Goal: Information Seeking & Learning: Learn about a topic

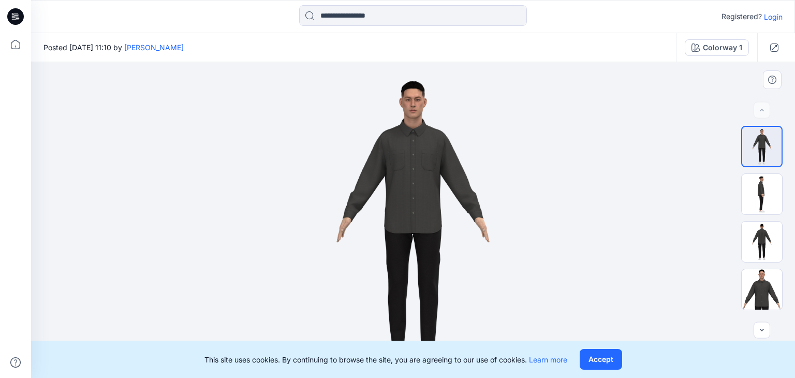
click at [671, 146] on div at bounding box center [412, 220] width 763 height 316
click at [759, 199] on img at bounding box center [761, 194] width 40 height 40
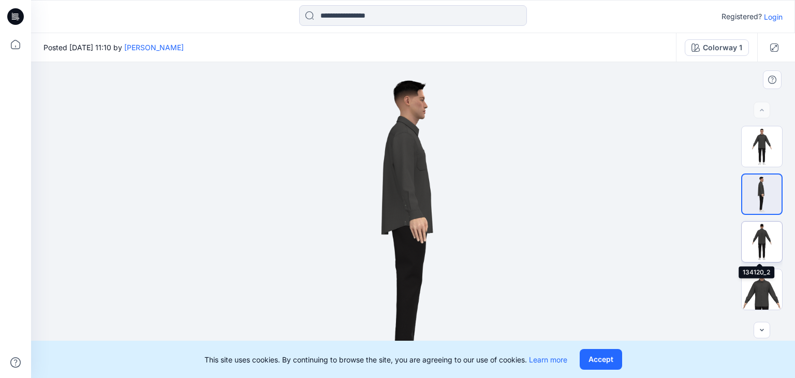
click at [765, 238] on img at bounding box center [761, 241] width 40 height 40
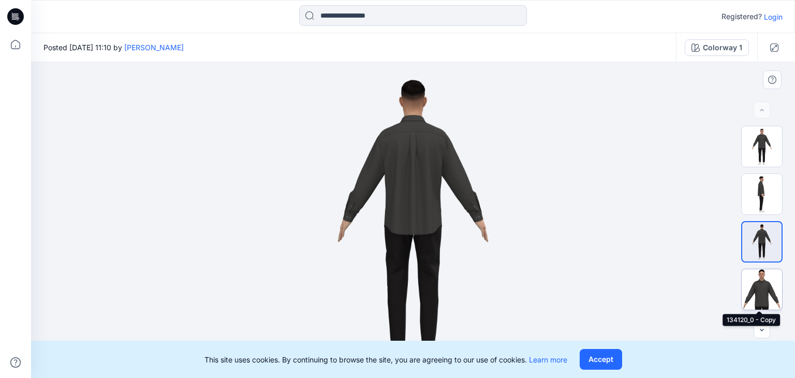
click at [759, 283] on img at bounding box center [761, 289] width 40 height 40
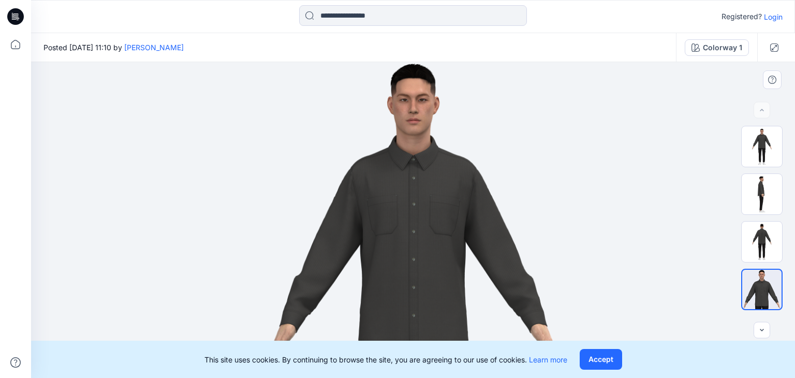
scroll to position [21, 0]
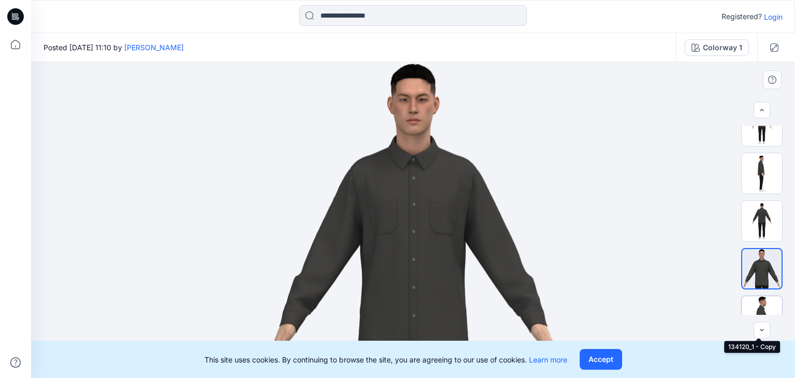
click at [761, 305] on img at bounding box center [761, 316] width 40 height 40
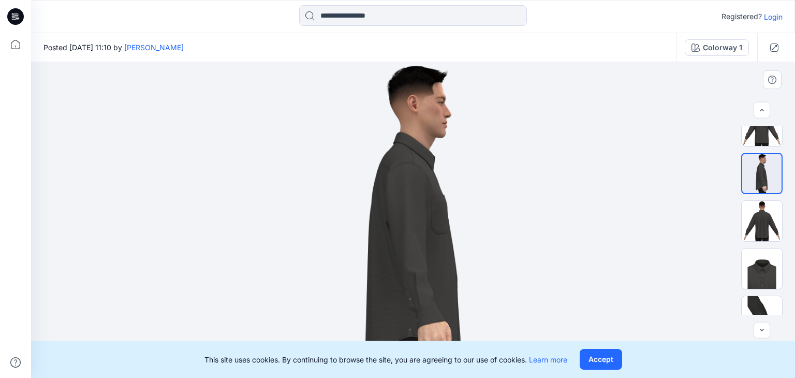
scroll to position [193, 0]
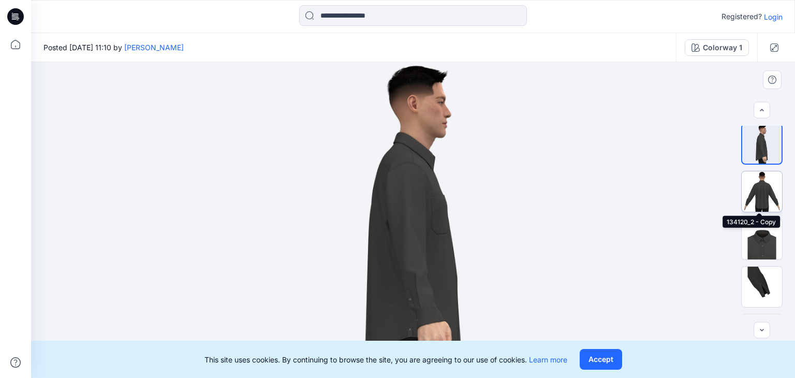
click at [758, 188] on img at bounding box center [761, 191] width 40 height 40
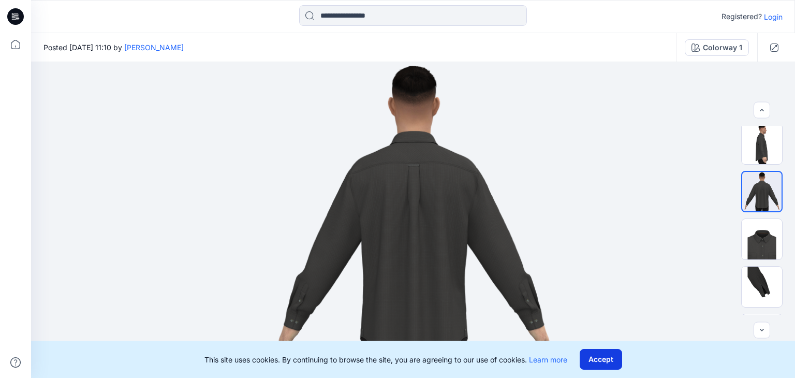
click at [611, 356] on button "Accept" at bounding box center [600, 359] width 42 height 21
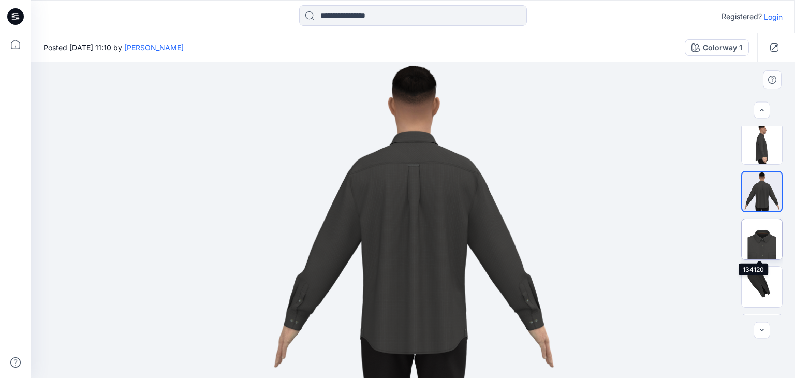
click at [766, 227] on img at bounding box center [761, 239] width 40 height 40
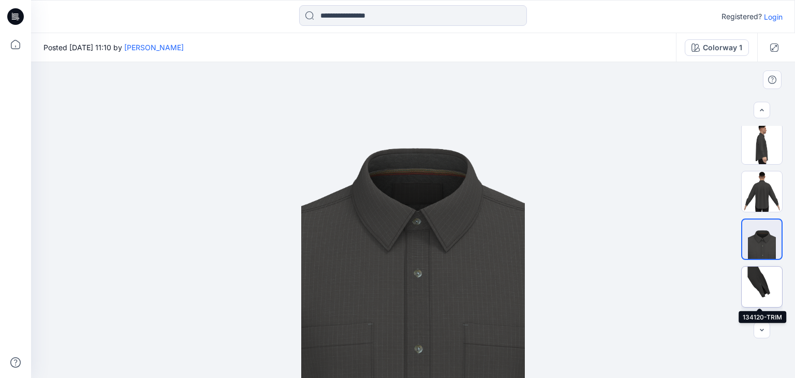
click at [753, 288] on img at bounding box center [761, 286] width 40 height 40
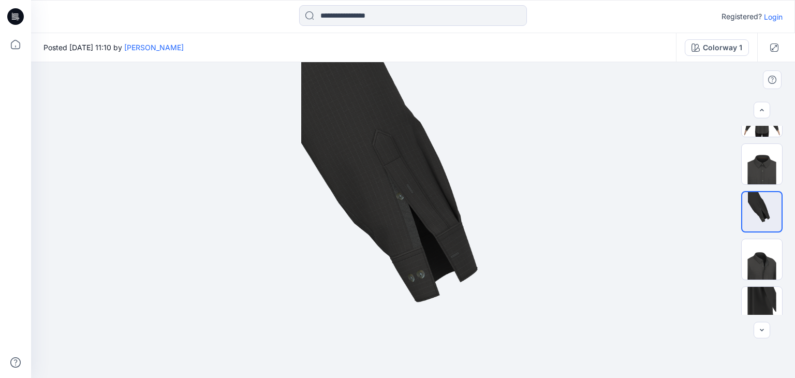
scroll to position [281, 0]
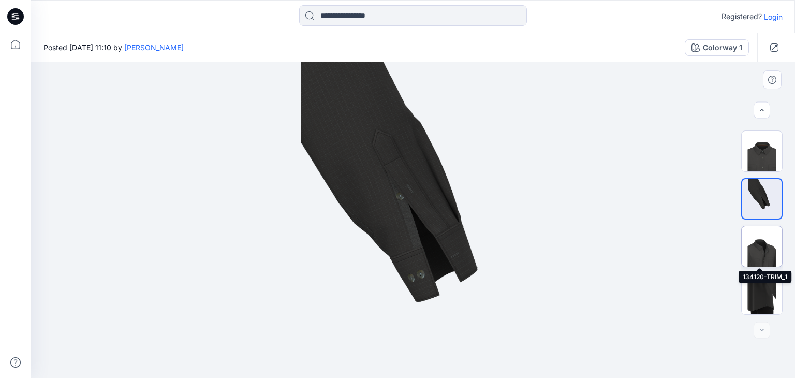
click at [761, 245] on img at bounding box center [761, 246] width 40 height 40
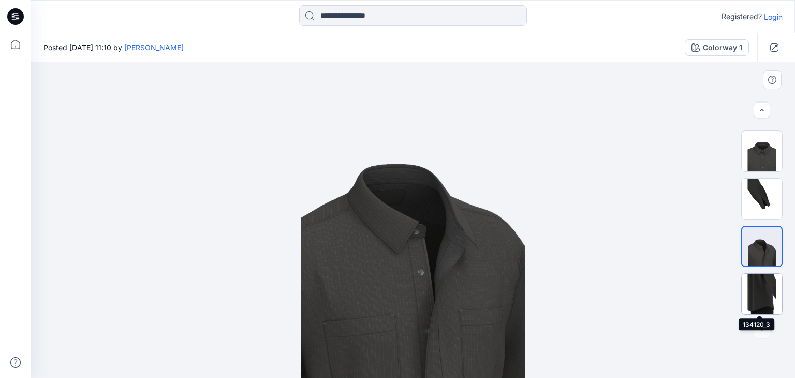
click at [758, 283] on img at bounding box center [761, 294] width 40 height 40
